Goal: Find specific page/section: Find specific page/section

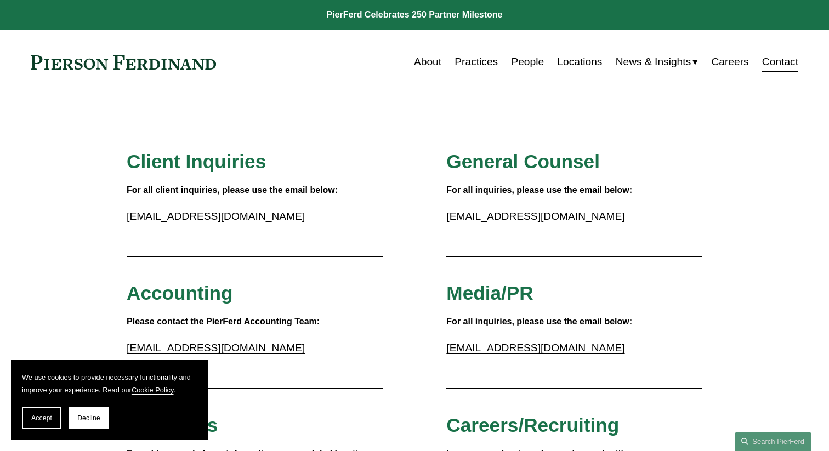
click at [729, 59] on link "Careers" at bounding box center [729, 62] width 37 height 21
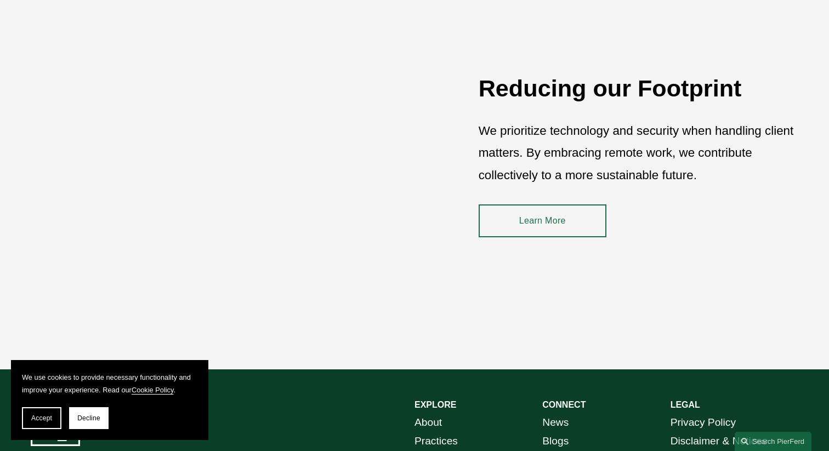
scroll to position [1629, 0]
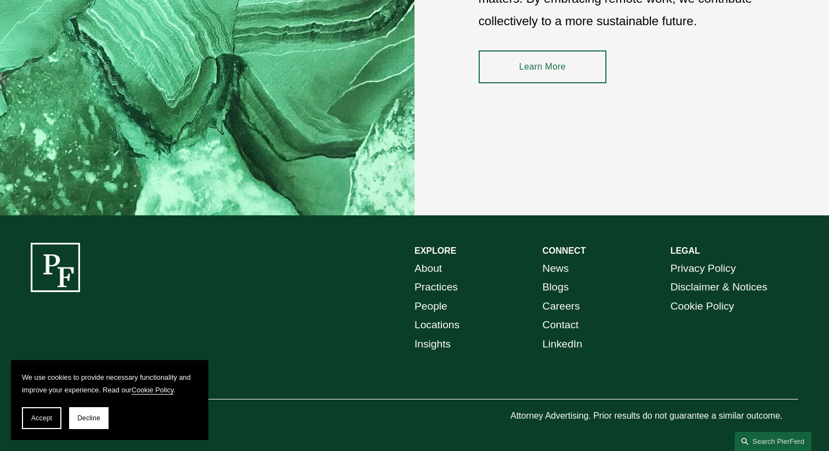
click at [567, 307] on link "Careers" at bounding box center [560, 306] width 37 height 19
